Goal: Task Accomplishment & Management: Complete application form

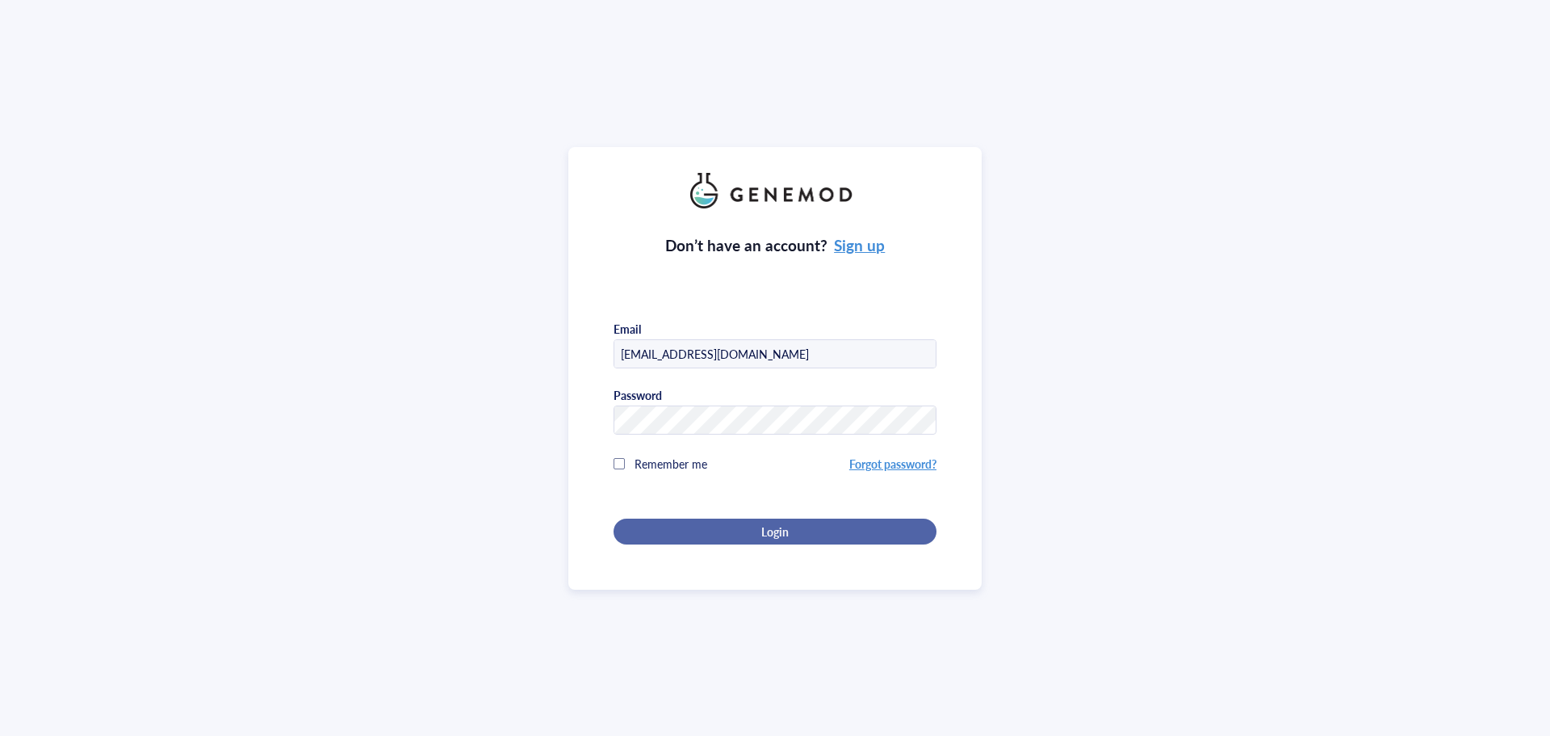
click at [761, 528] on span "Login" at bounding box center [774, 531] width 27 height 15
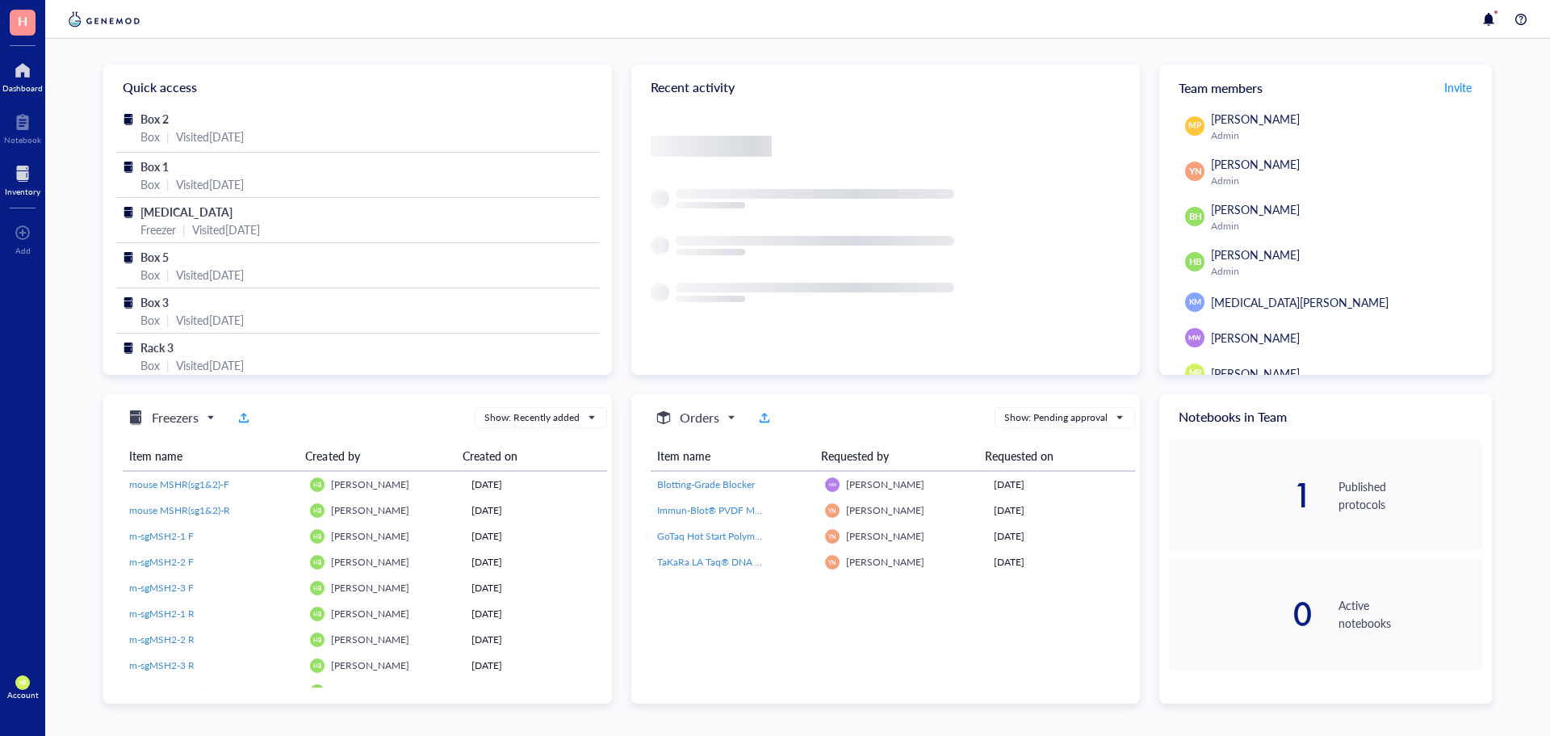
click at [16, 182] on div at bounding box center [23, 174] width 36 height 26
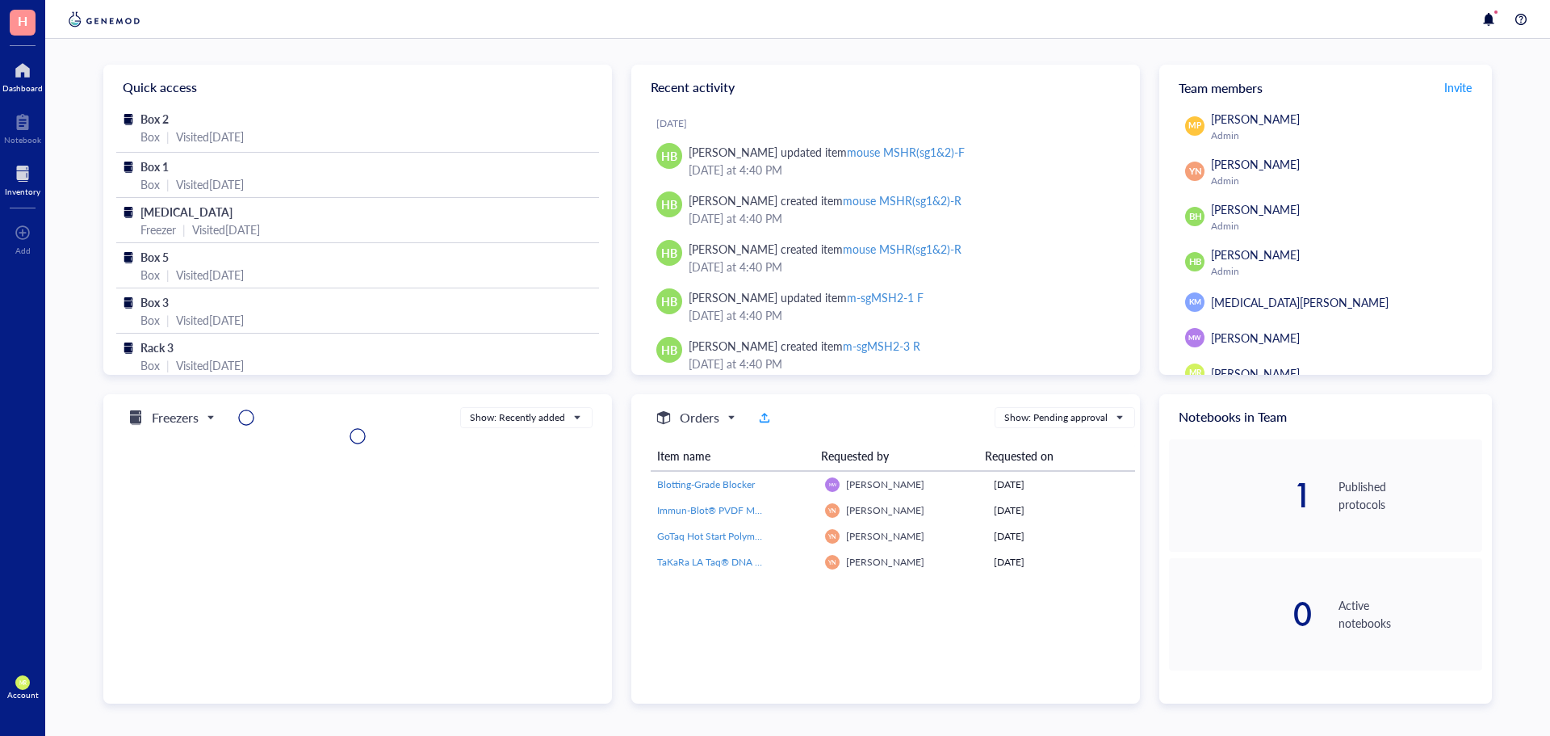
click at [23, 169] on div at bounding box center [23, 174] width 36 height 26
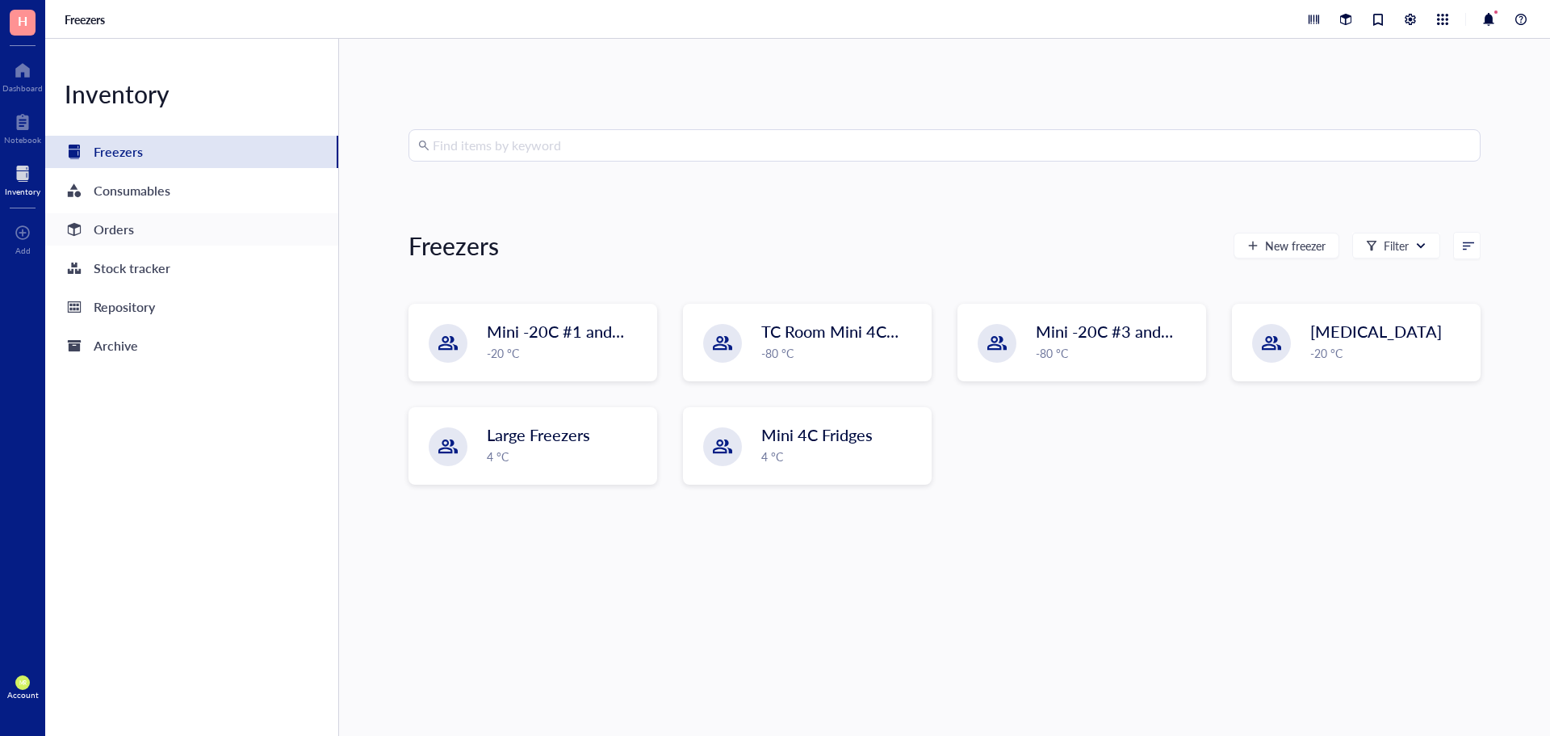
click at [133, 230] on div "Orders" at bounding box center [191, 229] width 293 height 32
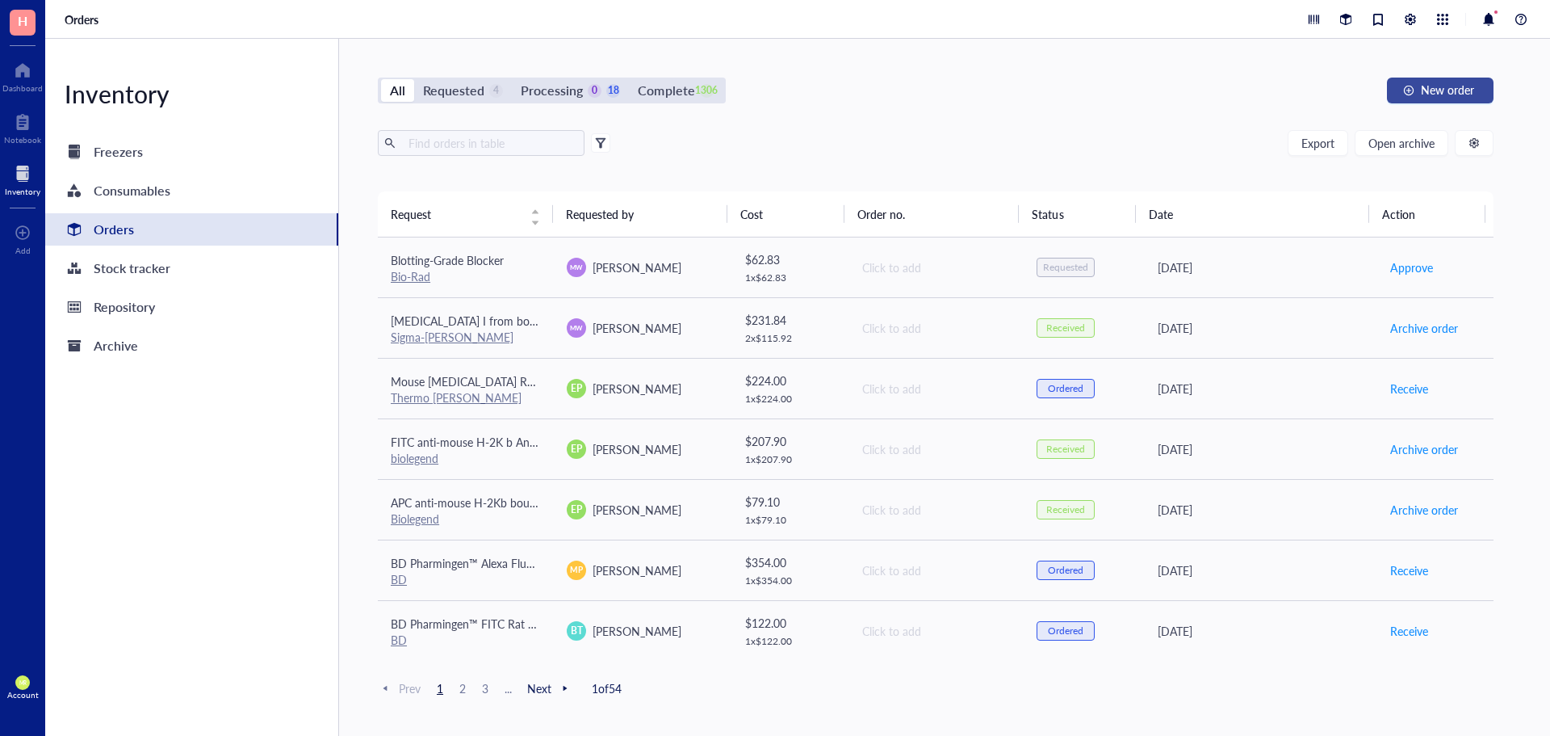
click at [1455, 99] on button "New order" at bounding box center [1440, 91] width 107 height 26
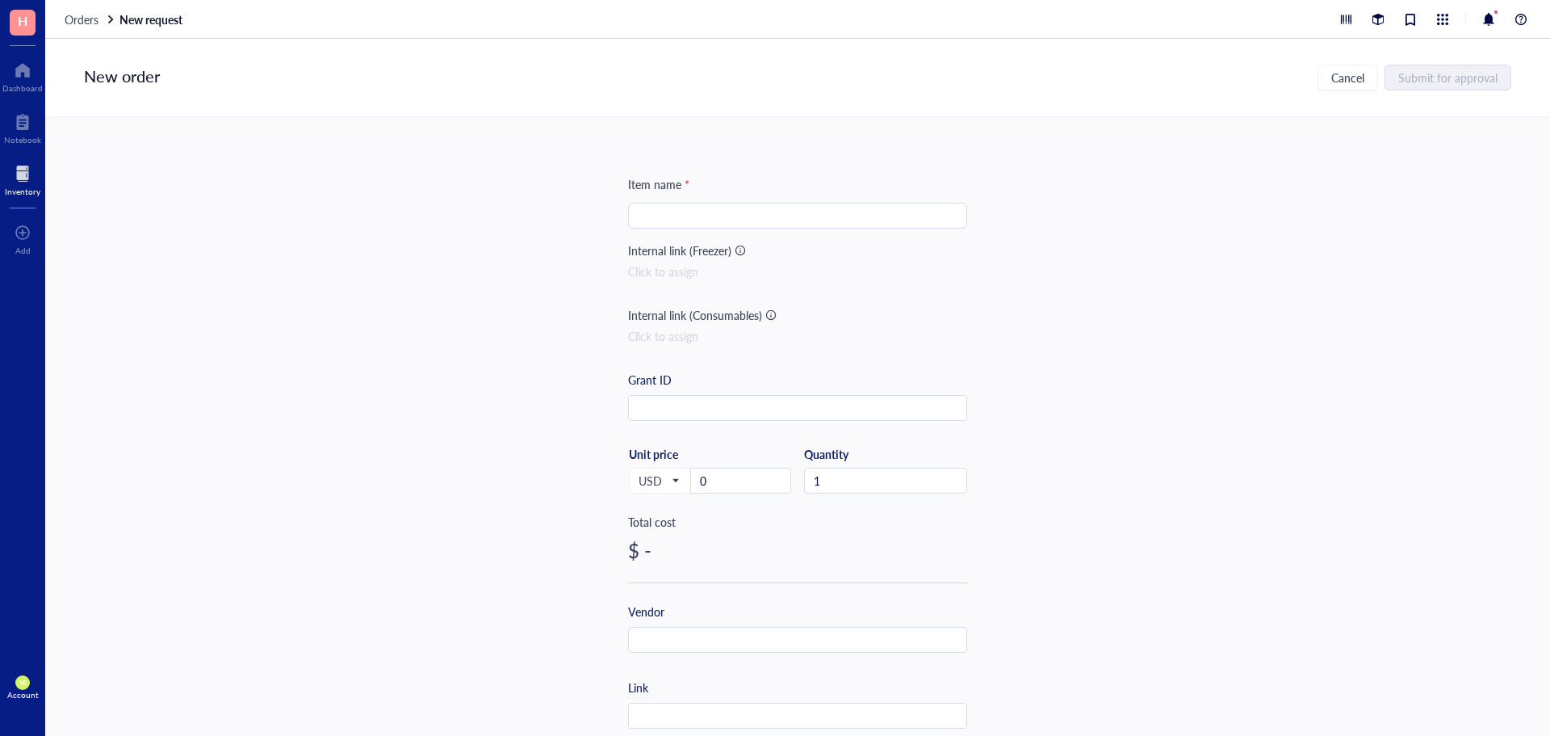
click at [738, 211] on input "search" at bounding box center [798, 215] width 320 height 24
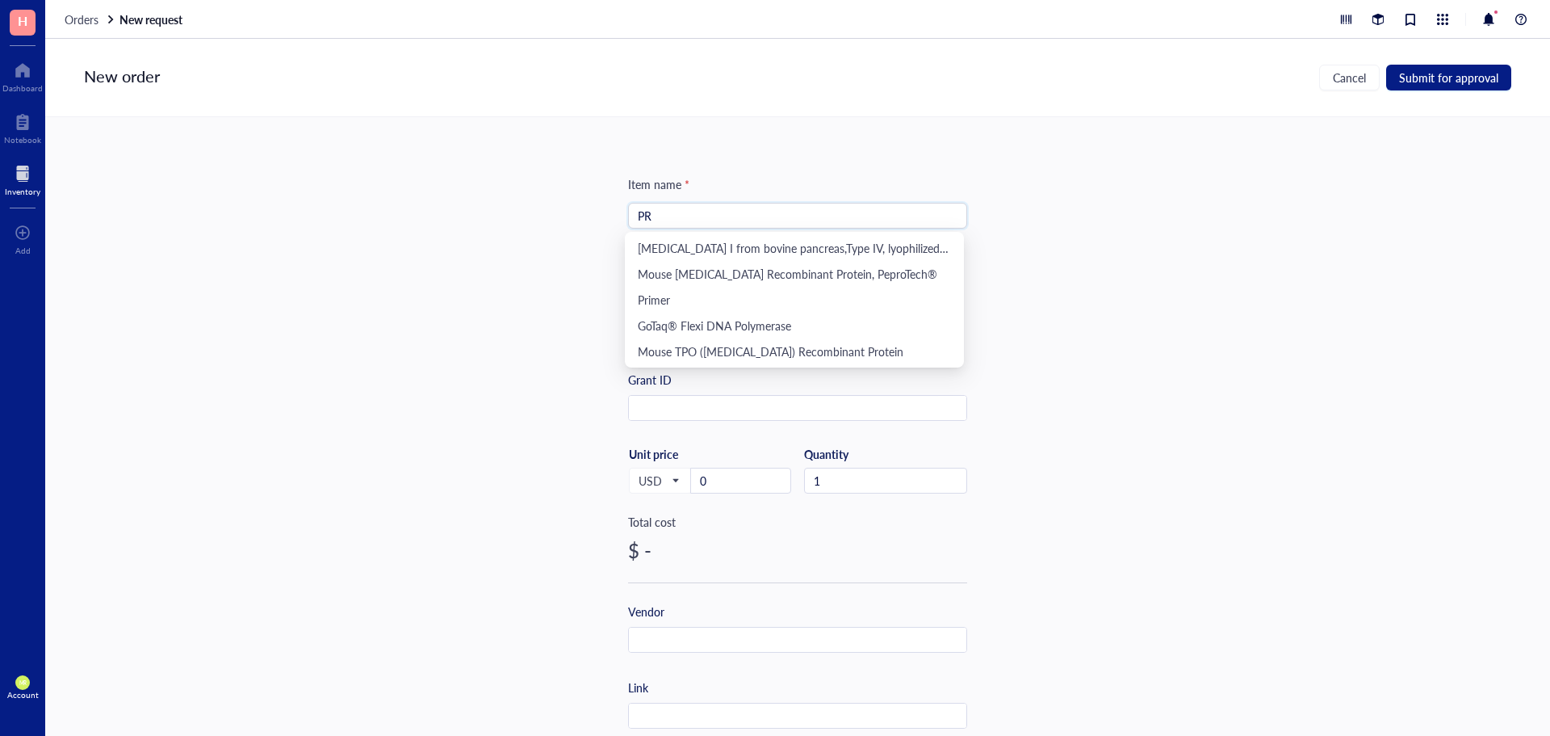
type input "P"
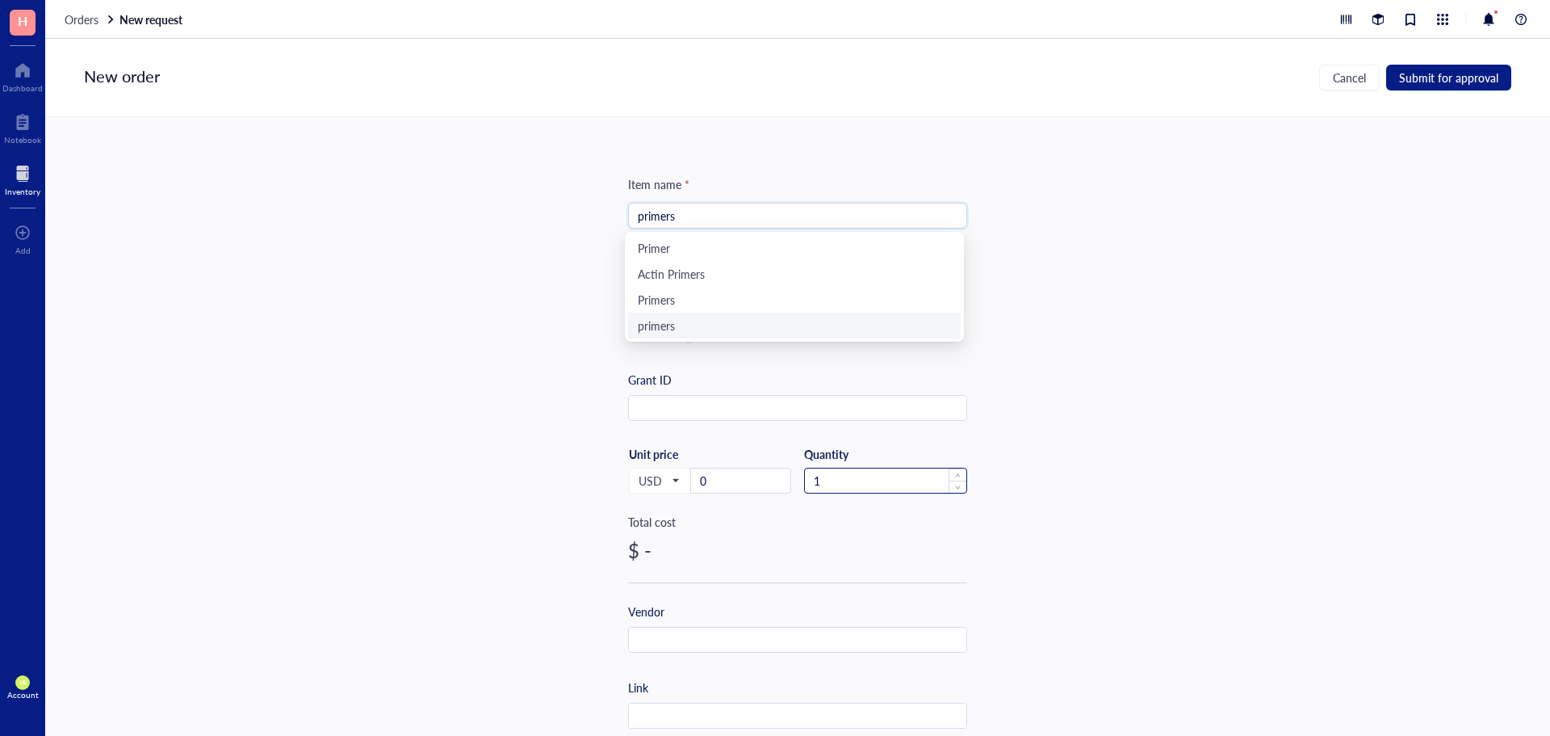
type input "primers"
drag, startPoint x: 820, startPoint y: 480, endPoint x: 808, endPoint y: 484, distance: 12.0
click at [808, 484] on input "1" at bounding box center [885, 480] width 161 height 24
type input "4"
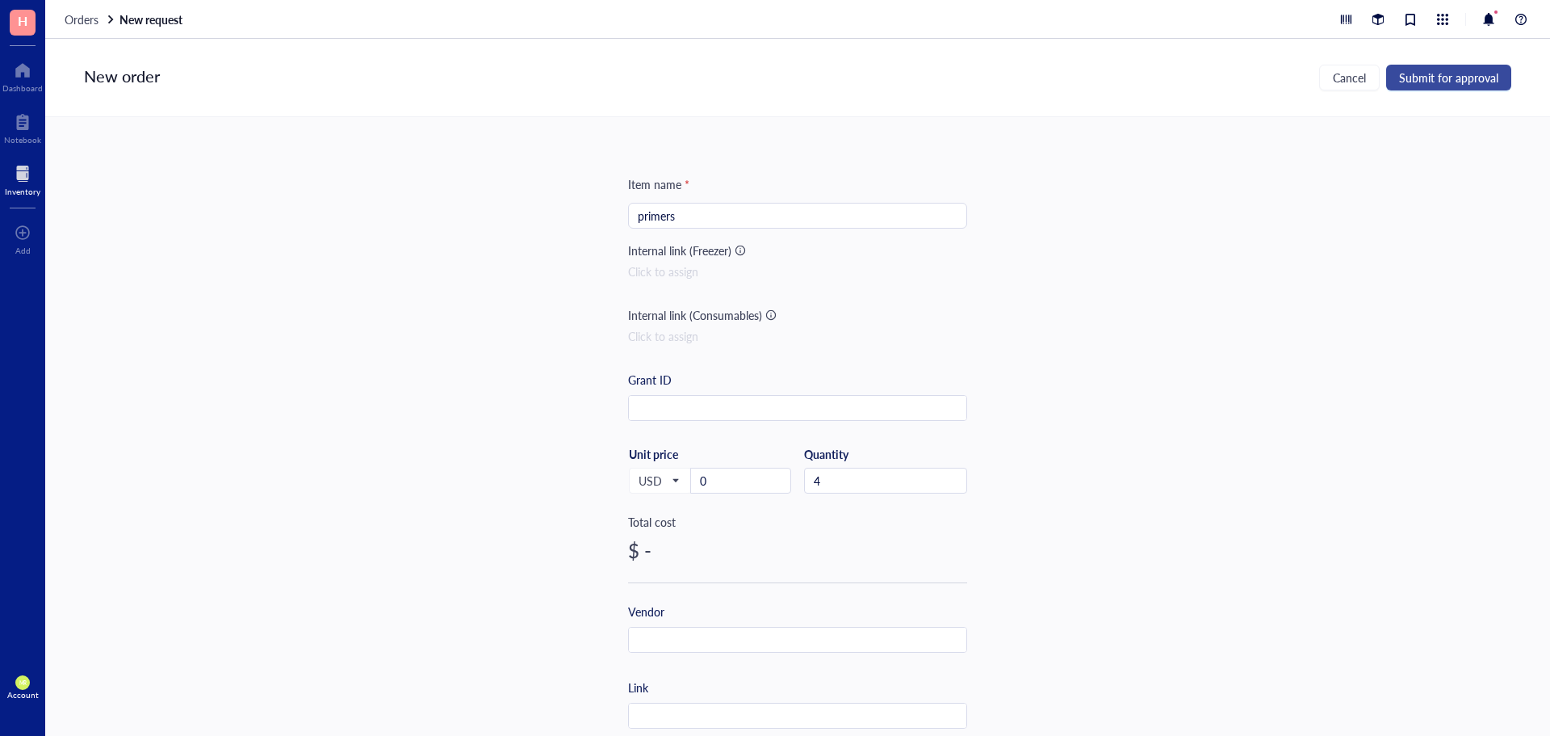
click at [1456, 87] on button "Submit for approval" at bounding box center [1448, 78] width 125 height 26
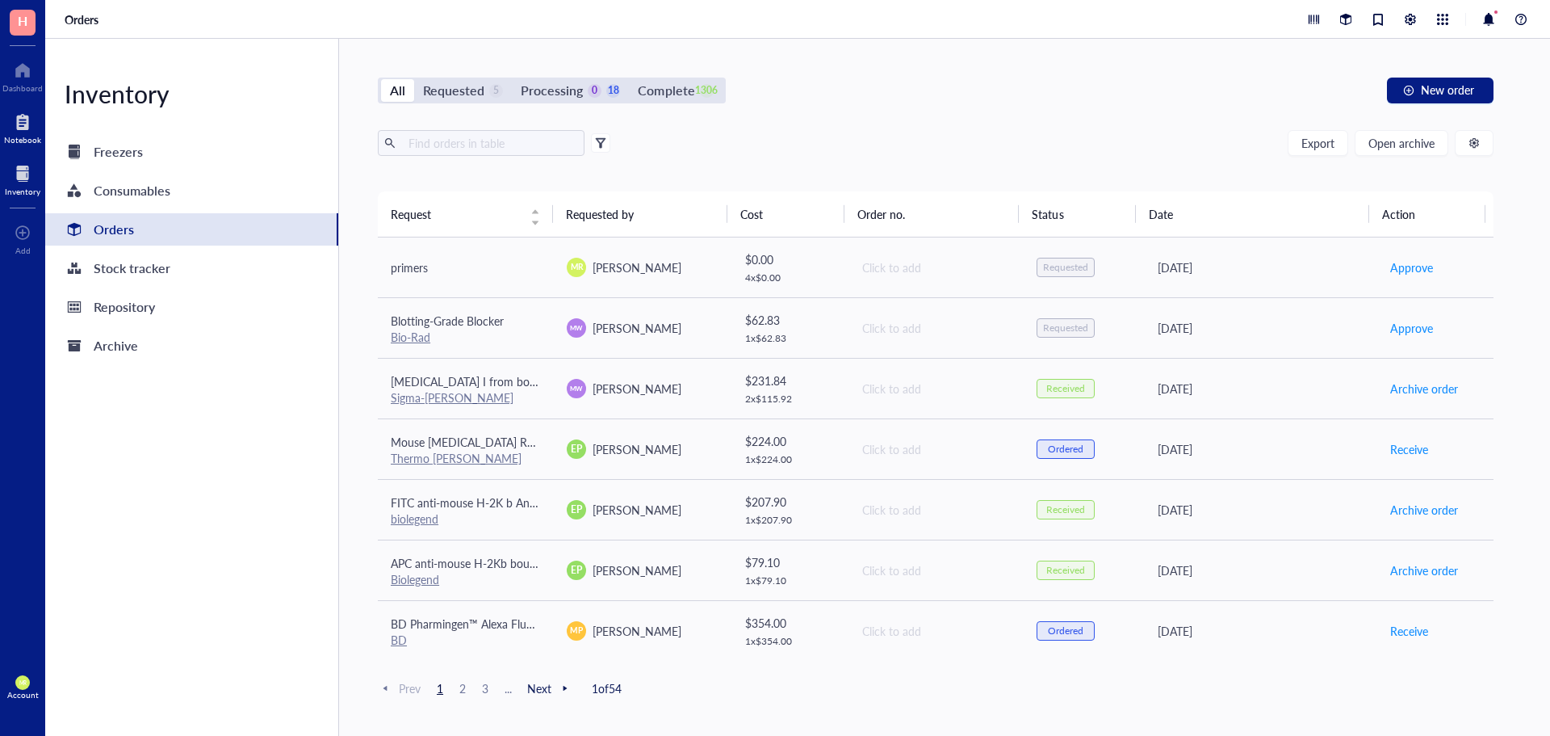
click at [33, 129] on div at bounding box center [22, 122] width 37 height 26
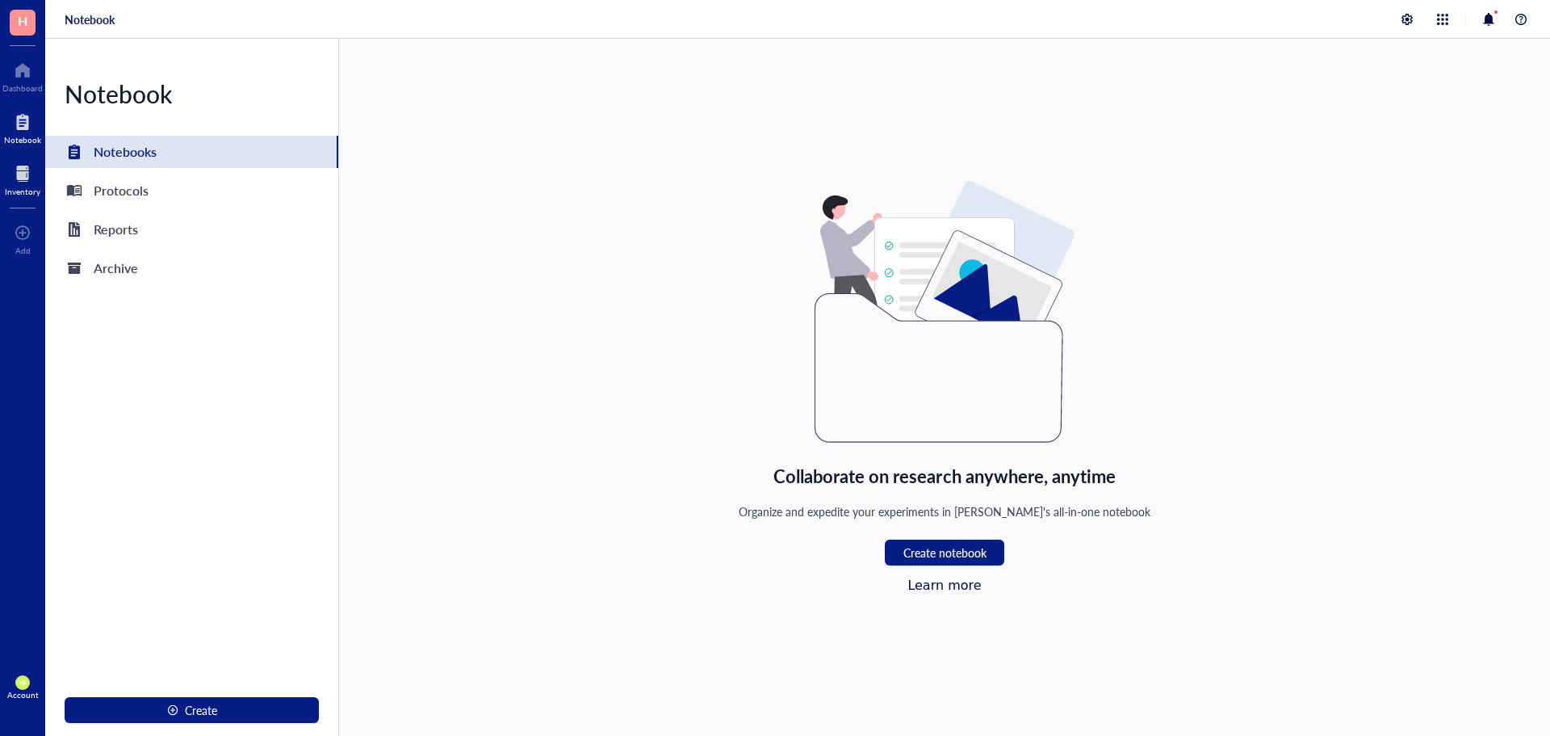
click at [30, 181] on div at bounding box center [23, 174] width 36 height 26
